Goal: Check status

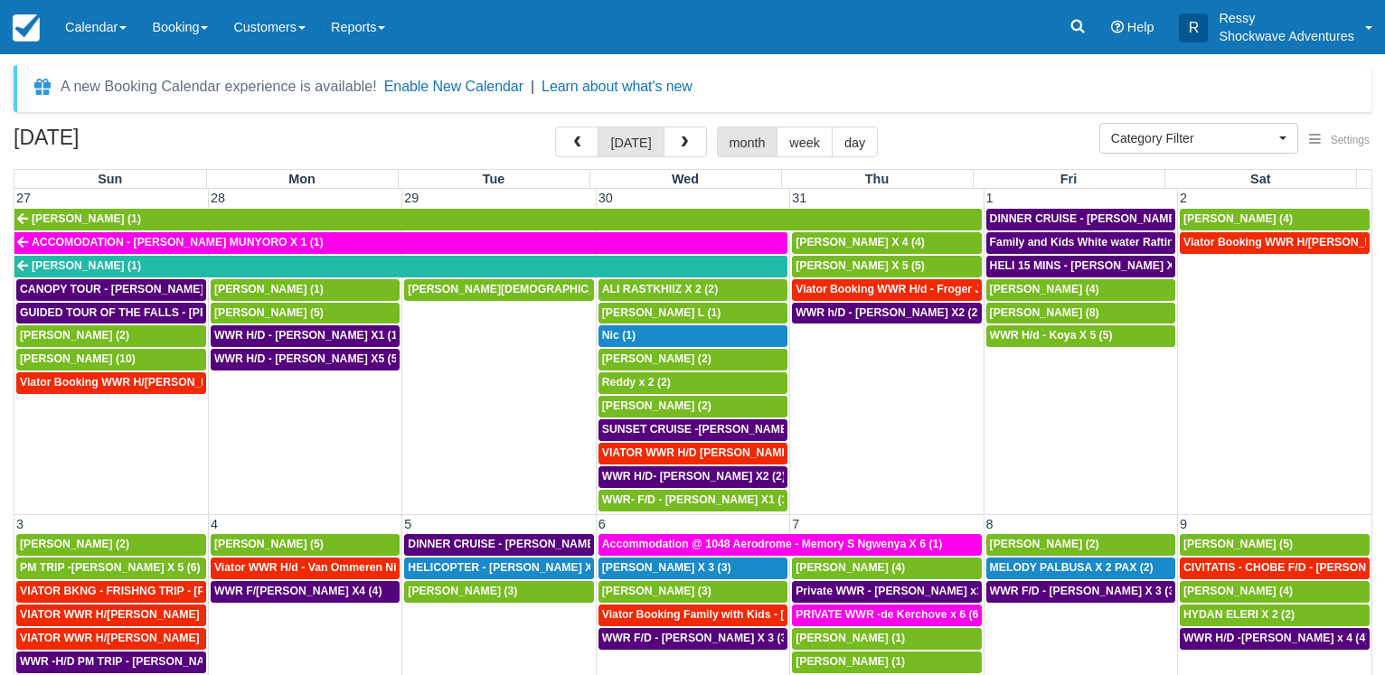
select select
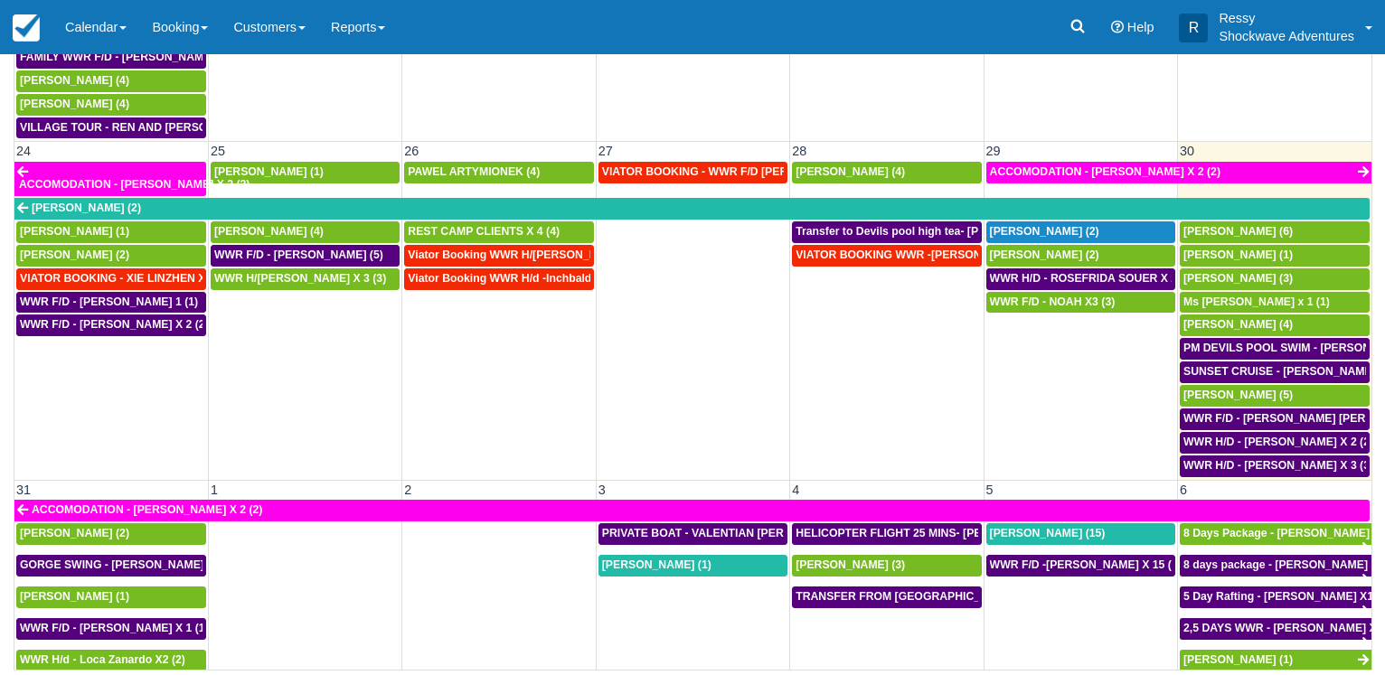
scroll to position [1239, 0]
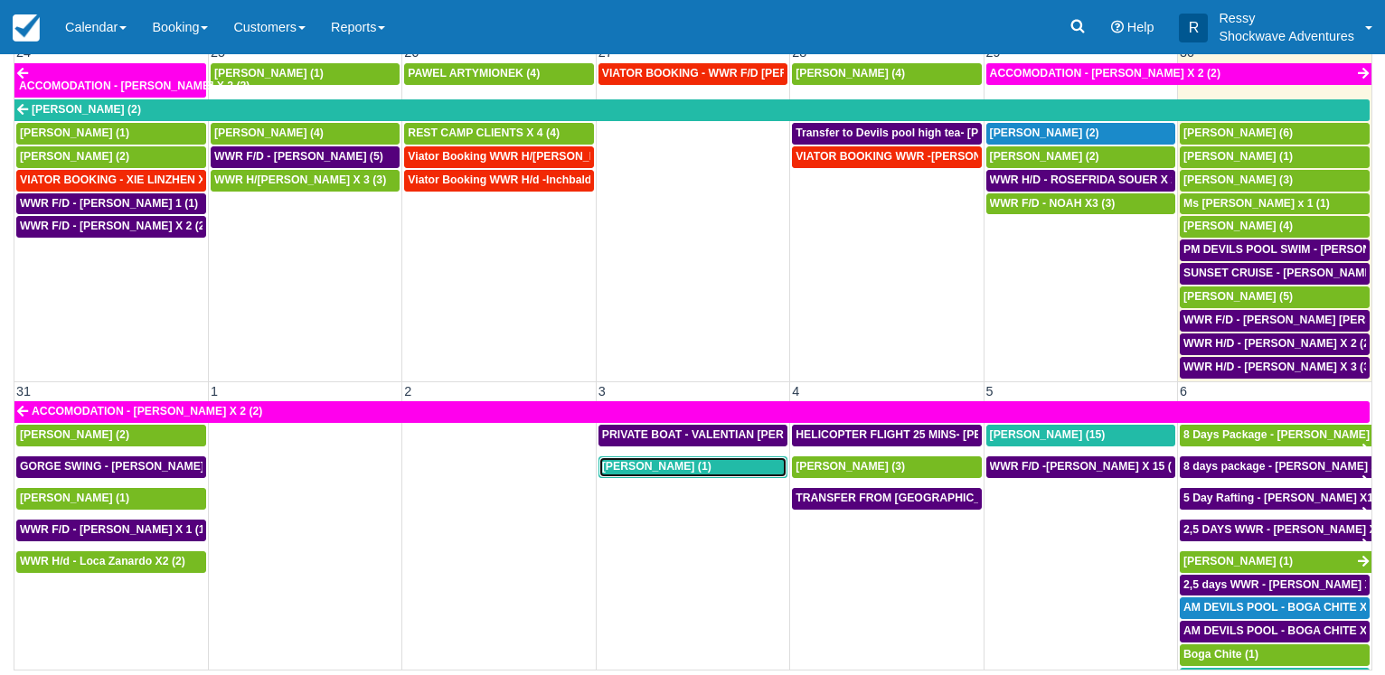
click at [717, 461] on div "[PERSON_NAME] (1)" at bounding box center [693, 467] width 182 height 14
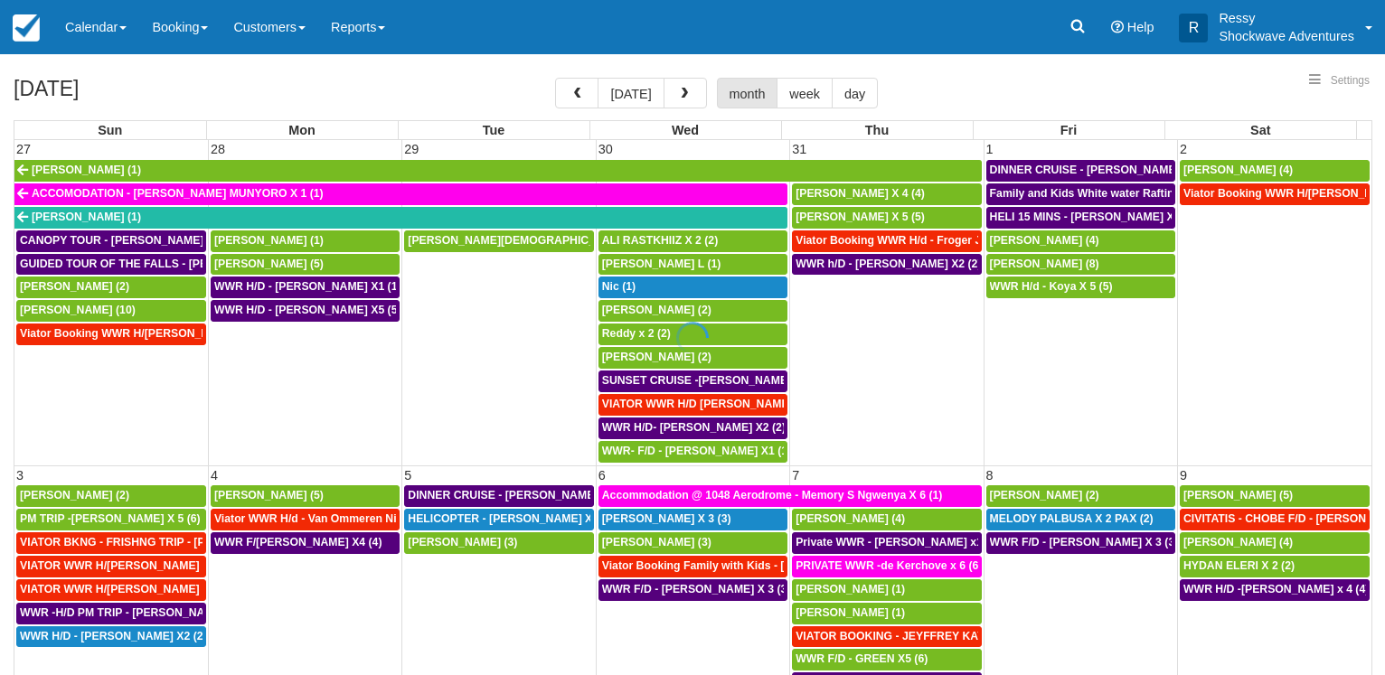
select select
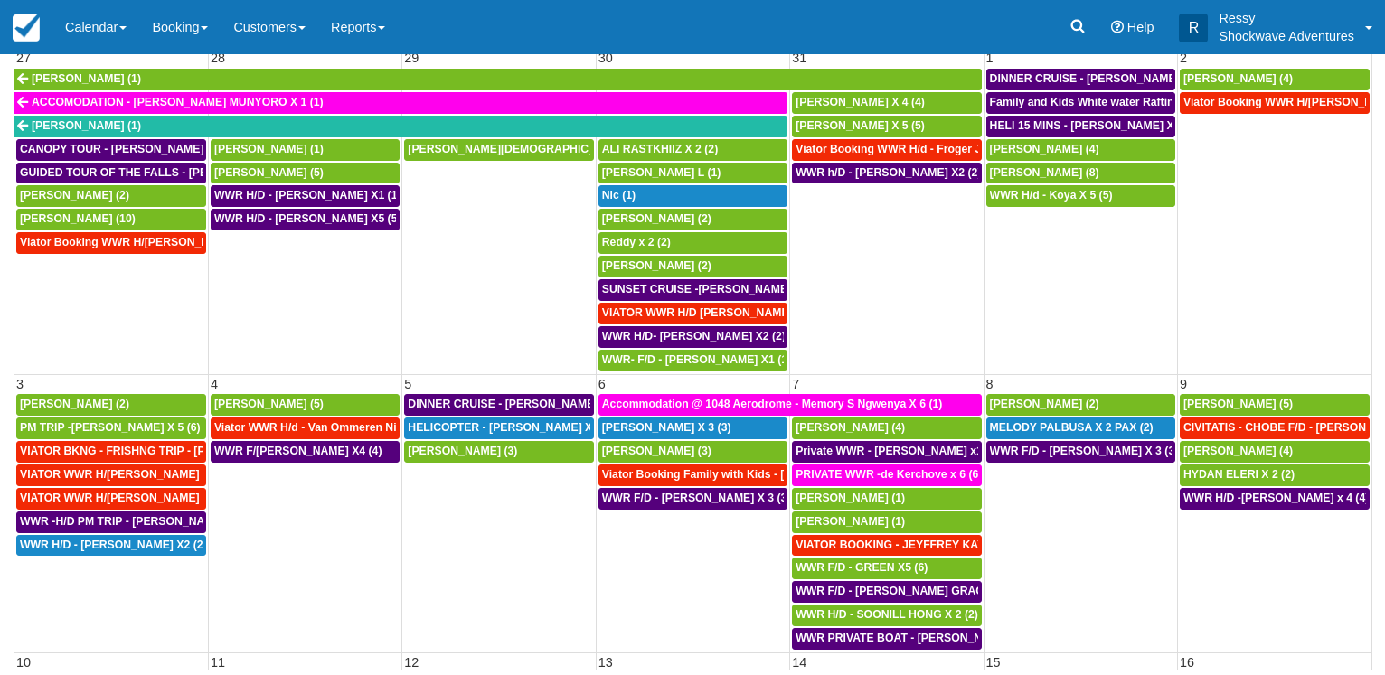
scroll to position [140, 0]
select select
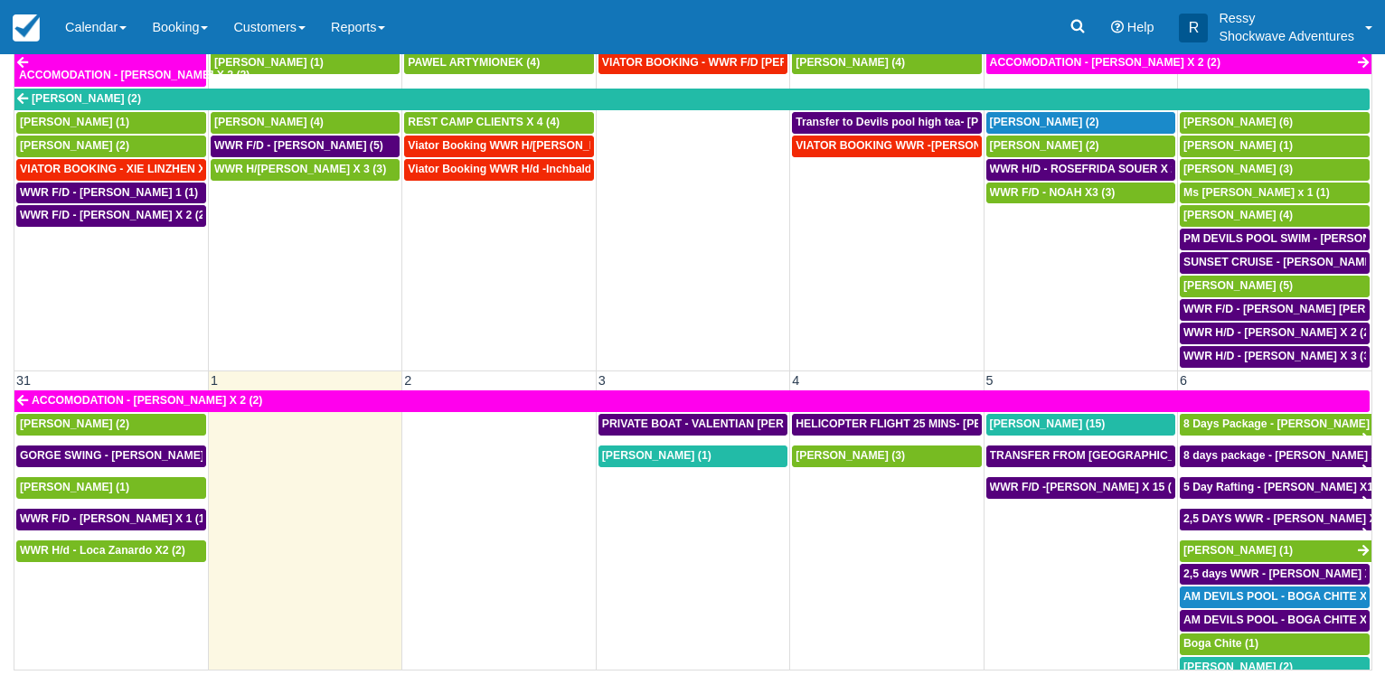
scroll to position [1326, 0]
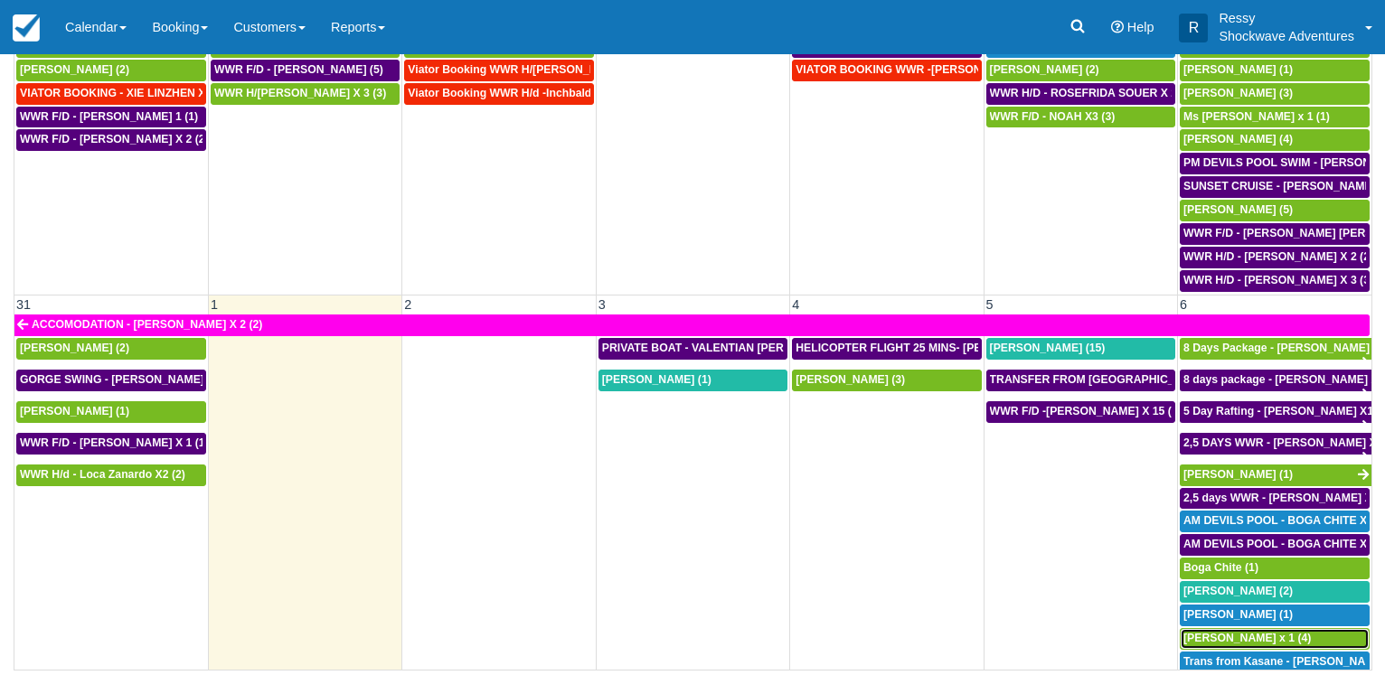
click at [1267, 632] on span "[PERSON_NAME] x 1 (4)" at bounding box center [1246, 638] width 127 height 13
